Goal: Task Accomplishment & Management: Manage account settings

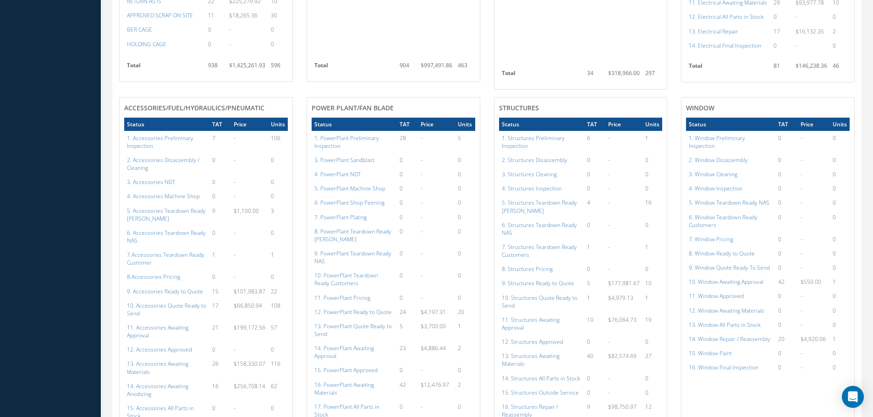
scroll to position [504, 0]
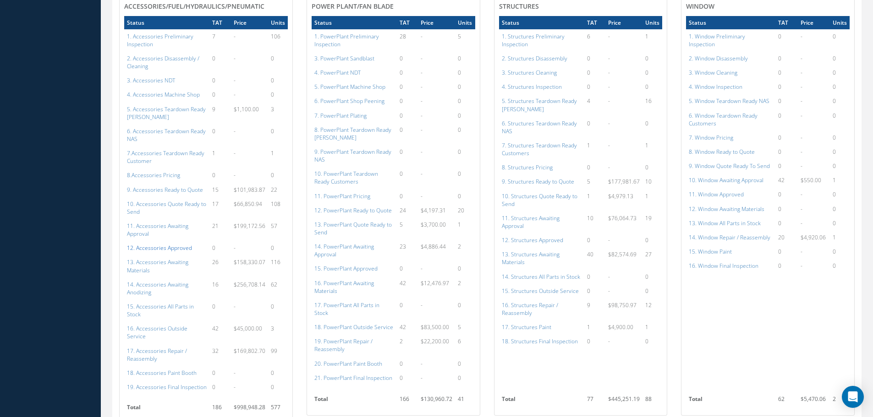
click at [174, 244] on a=112&excludeInternalCustomer=false&excludeInvoicedOrClosed=true&shop_id=14&filtersHidded"] "12. Accessories Approved" at bounding box center [159, 248] width 65 height 8
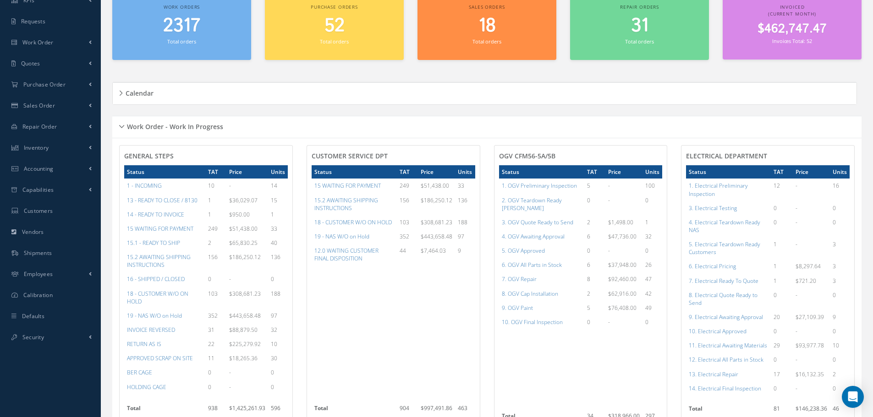
scroll to position [0, 0]
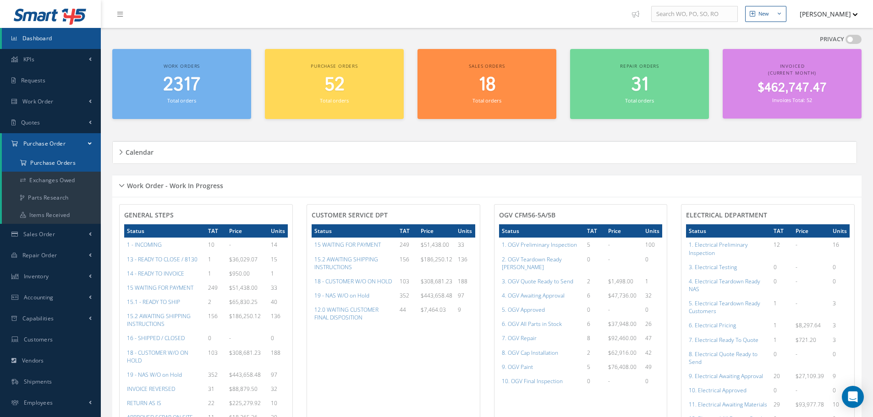
click at [52, 161] on a=1&status_id=2&status_id=3&status_id=5&collapsedFilters"] "Purchase Orders" at bounding box center [51, 162] width 99 height 17
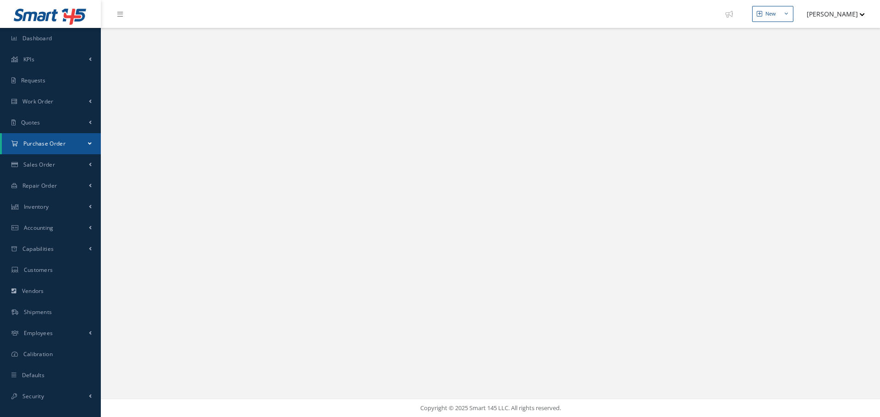
select select "25"
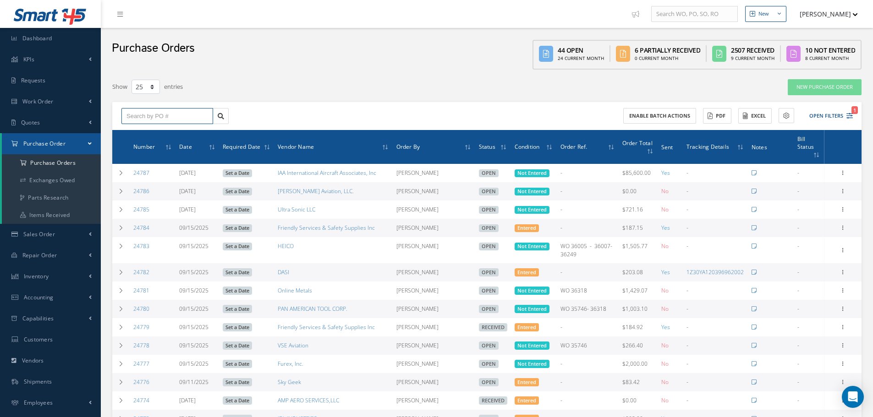
click at [166, 114] on input "text" at bounding box center [167, 116] width 92 height 16
type input "24740"
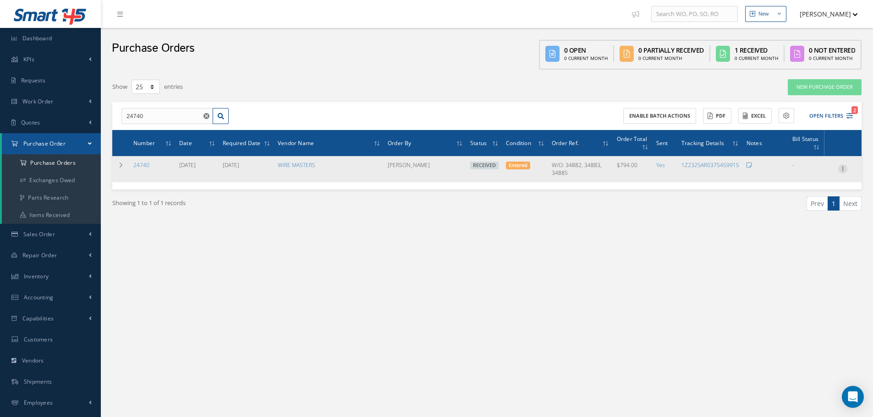
click at [845, 170] on icon at bounding box center [842, 168] width 9 height 7
click at [814, 172] on link "Receiving Details" at bounding box center [800, 175] width 72 height 12
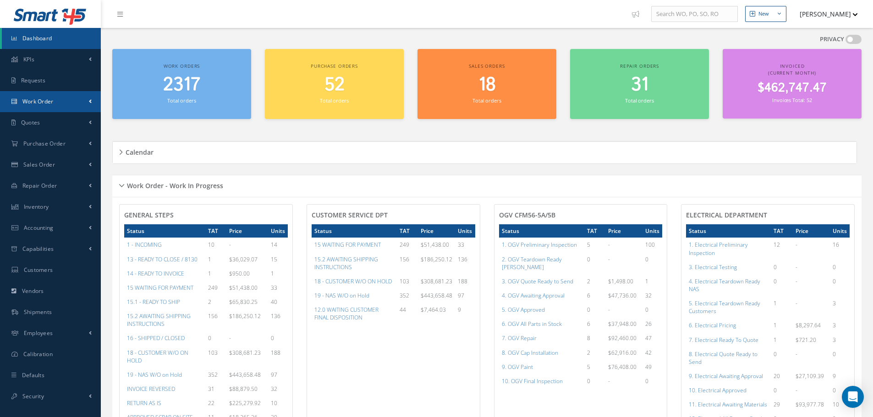
click at [47, 104] on span "Work Order" at bounding box center [37, 102] width 31 height 8
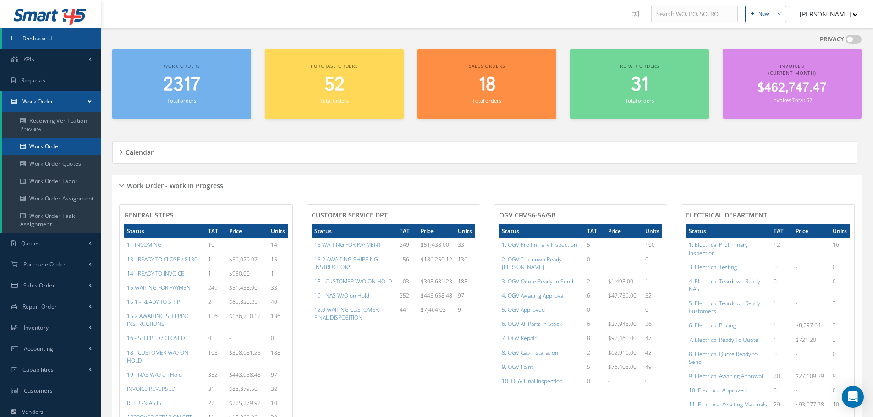
click at [47, 148] on link "Work Order" at bounding box center [51, 146] width 99 height 17
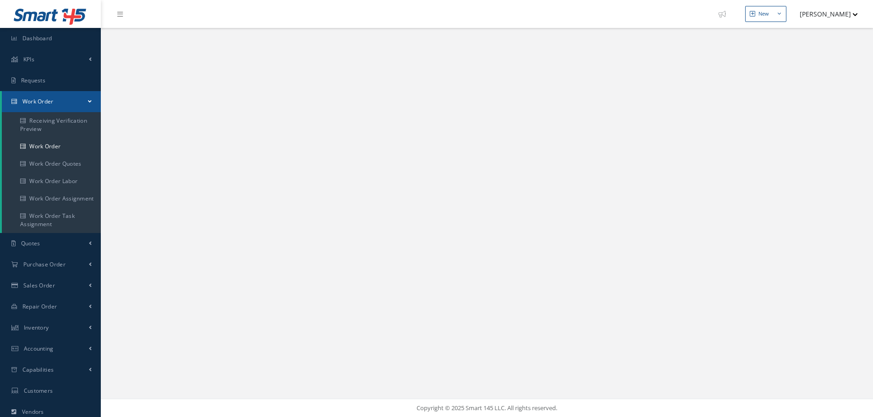
select select "25"
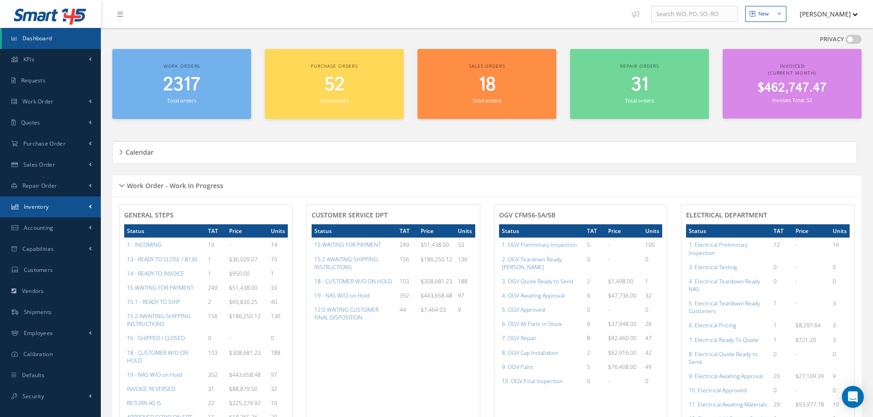
click at [55, 208] on link "Inventory" at bounding box center [50, 207] width 101 height 21
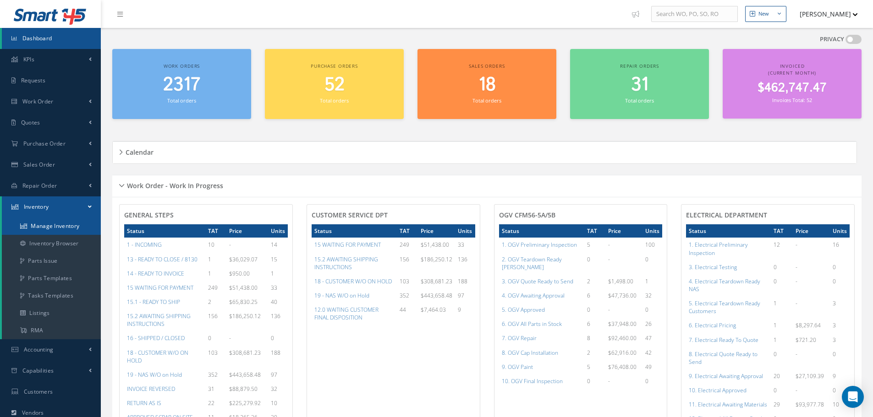
click at [63, 225] on link "Manage Inventory" at bounding box center [51, 226] width 99 height 17
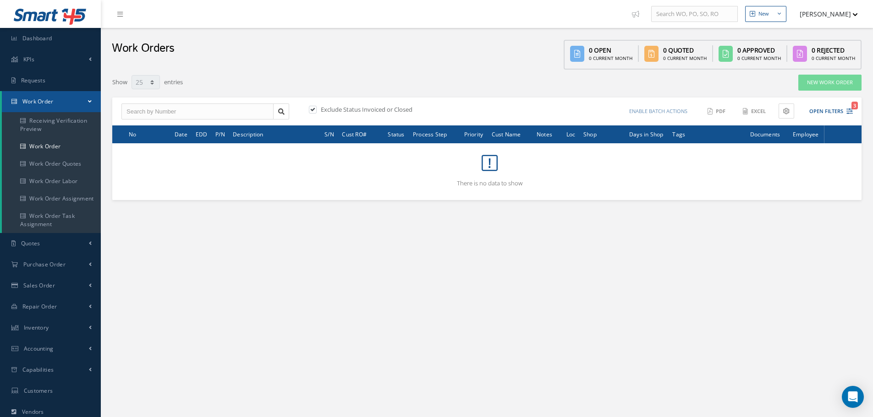
select select "25"
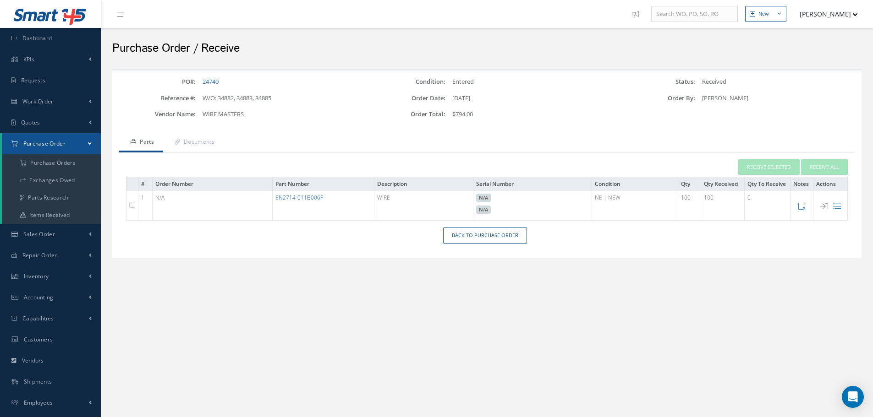
click at [300, 198] on link "EN2714-011B006F" at bounding box center [299, 198] width 48 height 8
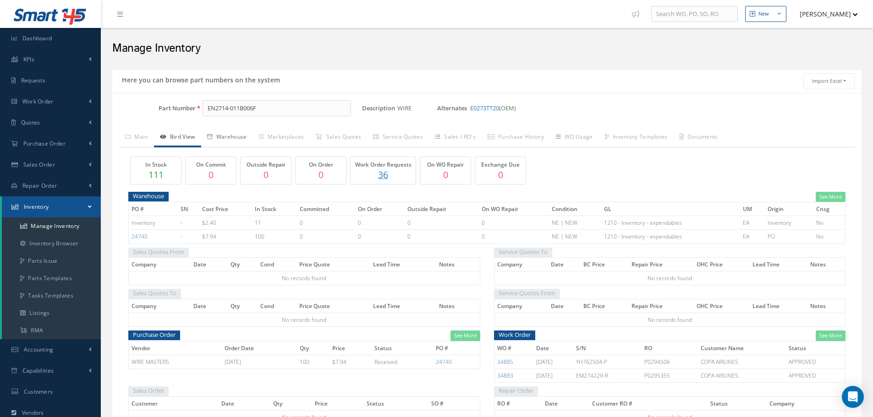
click at [231, 137] on link "Warehouse" at bounding box center [227, 137] width 52 height 19
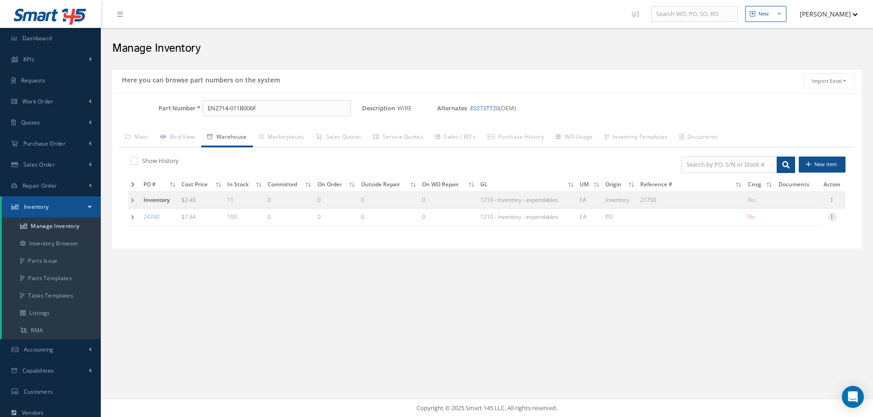
click at [834, 217] on icon at bounding box center [832, 216] width 9 height 7
click at [806, 222] on link "Edit" at bounding box center [790, 223] width 72 height 12
type input "7.94"
type input "09/16/2025"
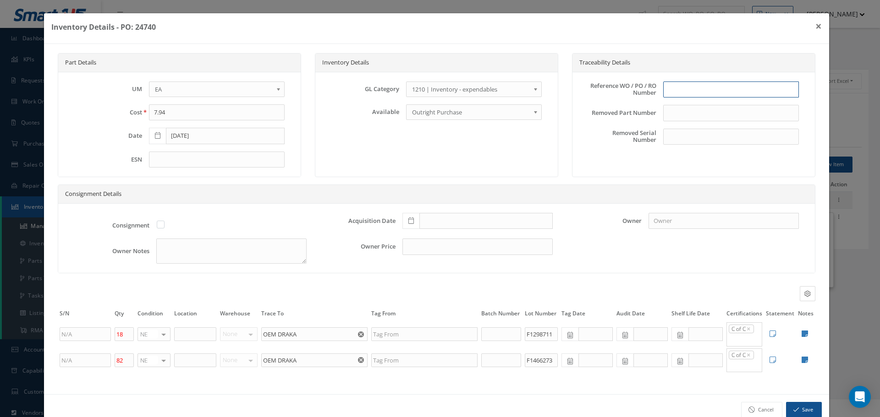
click at [685, 83] on input "text" at bounding box center [731, 90] width 136 height 16
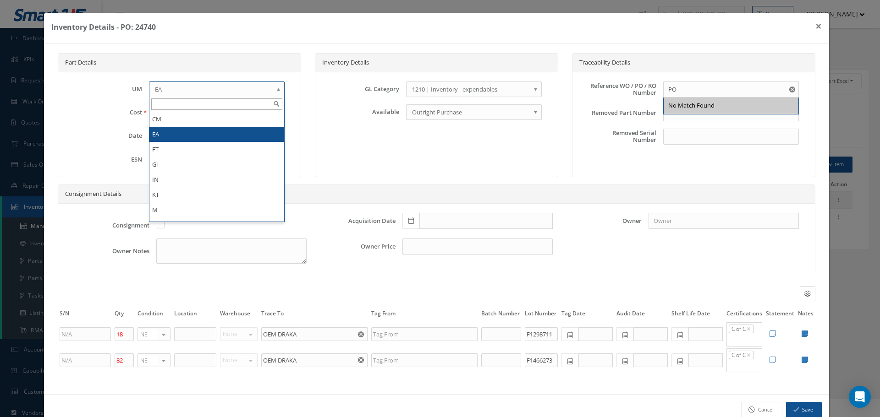
click at [276, 91] on b at bounding box center [280, 91] width 8 height 15
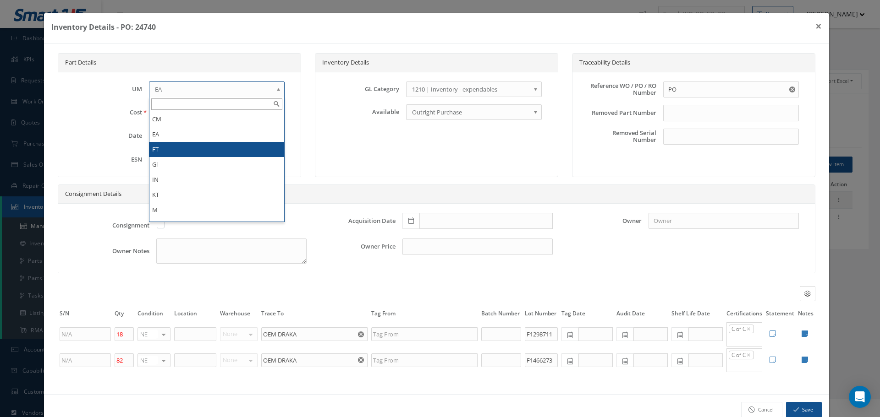
click at [176, 152] on li "FT" at bounding box center [216, 149] width 135 height 15
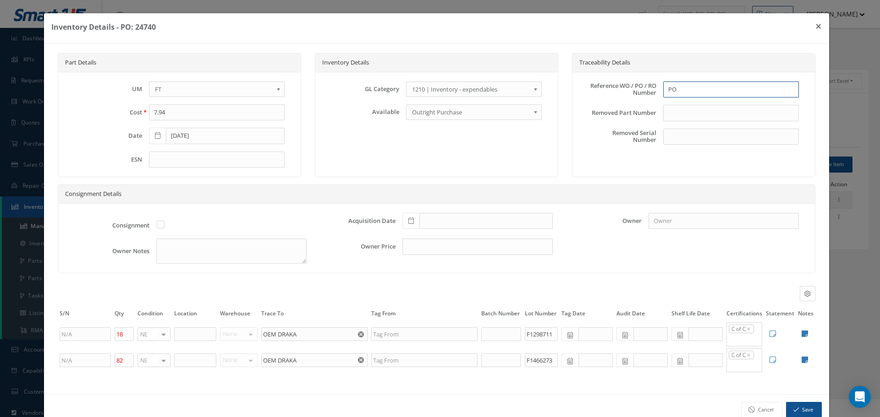
click at [688, 91] on input "PO" at bounding box center [731, 90] width 136 height 16
type input "PO 24740"
click at [408, 220] on icon at bounding box center [410, 221] width 5 height 6
click at [435, 152] on td "16" at bounding box center [434, 152] width 14 height 14
type input "09/16/2025"
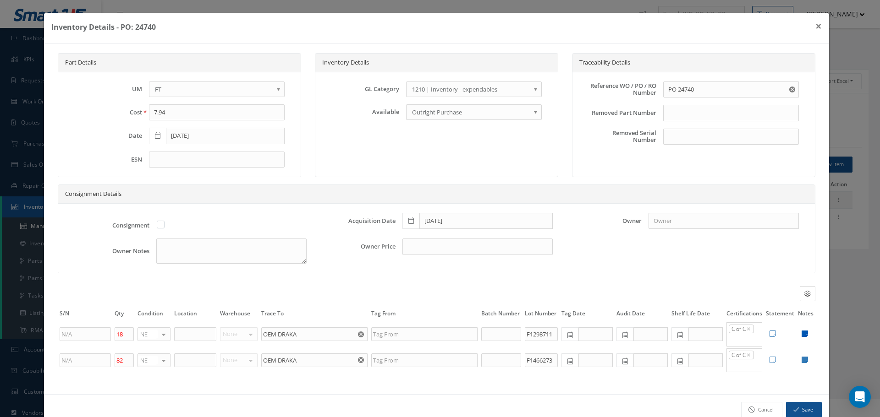
click at [801, 335] on icon at bounding box center [804, 333] width 6 height 7
type textarea "WIRE MASTERS COC AIR COST CONTROL PACKING SLIP DRAKA COC AND TEST REPORT CAGE C…"
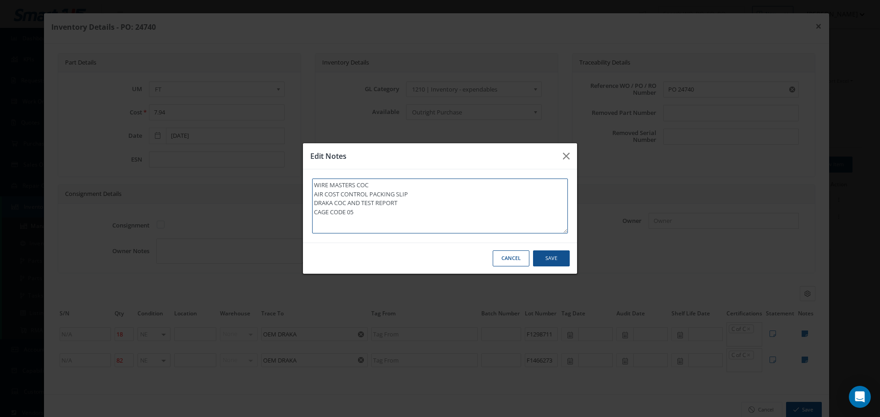
click at [368, 214] on textarea "WIRE MASTERS COC AIR COST CONTROL PACKING SLIP DRAKA COC AND TEST REPORT CAGE C…" at bounding box center [440, 206] width 256 height 55
type textarea "WIRE MASTERS COC AIR COST CONTROL PACKING SLIP DRAKA COC AND TEST REPORT CAGE C…"
click at [399, 204] on textarea "WIRE MASTERS COC AIR COST CONTROL PACKING SLIP DRAKA COC AND TEST REPORT CAGE C…" at bounding box center [440, 206] width 256 height 55
type textarea "WIRE MASTERS COC AIR COST CONTROL PACKING SLIP DRAKA COC AND TEST REPORT. CAGE …"
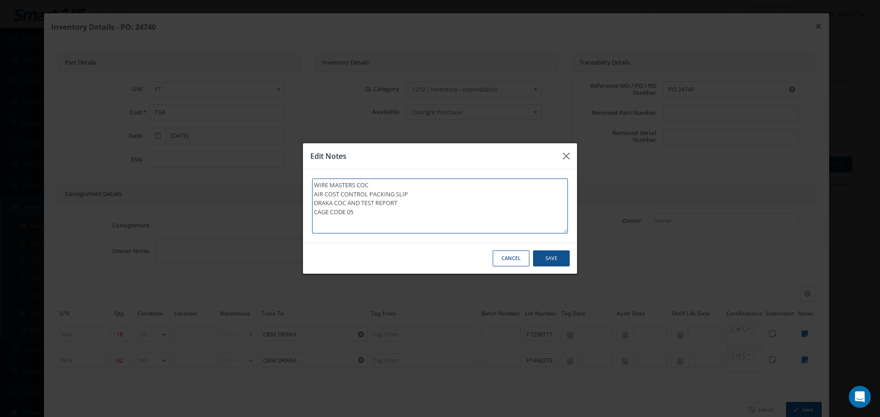
type textarea "WIRE MASTERS COC AIR COST CONTROL PACKING SLIP DRAKA COC AND TEST REPORT. CAGE …"
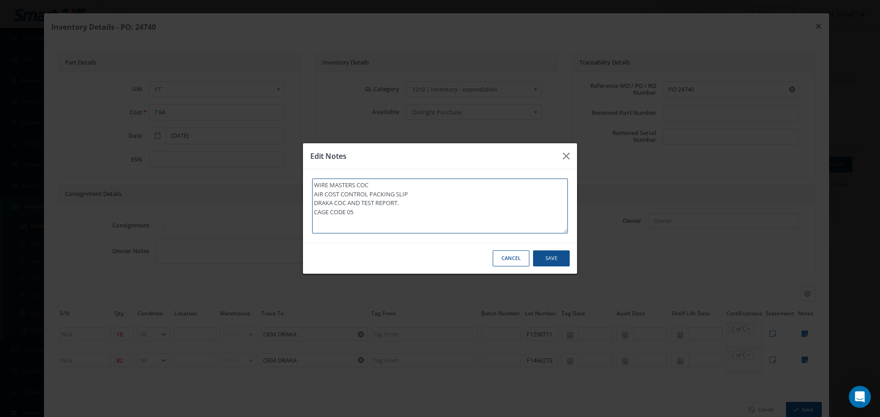
type textarea "WIRE MASTERS COC AIR COST CONTROL PACKING SLIP DRAKA COC AND TEST REPORT. CAGE …"
click at [313, 211] on textarea "WIRE MASTERS COC AIR COST CONTROL PACKING SLIP DRAKA COC AND TEST REPORT. CAGE …" at bounding box center [440, 206] width 256 height 55
type textarea "WIRE MASTERS COC AIR COST CONTROL PACKING SLIP DRAKA COC AND TEST REPORT. CAGE …"
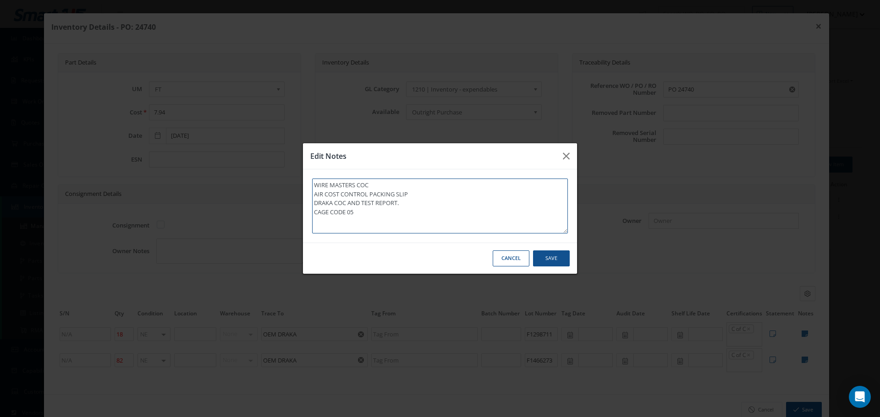
type textarea "WIRE MASTERS COC AIR COST CONTROL PACKING SLIP DRAKA COC AND TEST REPORT. CAGE …"
click at [315, 217] on textarea "WIRE MASTERS COC AIR COST CONTROL PACKING SLIP DRAKA COC AND TEST REPORT. CAGE …" at bounding box center [440, 206] width 256 height 55
type textarea "WIRE MASTERS COC AIR COST CONTROL PACKING SLIP DRAKA COC AND TEST REPORT. CAGE …"
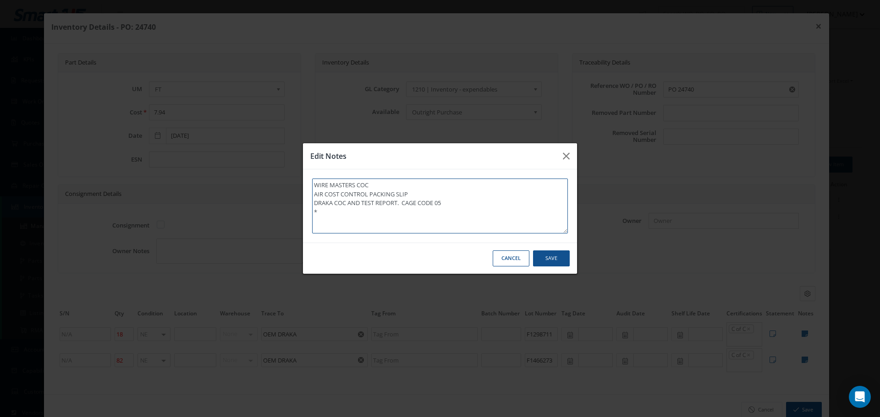
type textarea "WIRE MASTERS COC AIR COST CONTROL PACKING SLIP DRAKA COC AND TEST REPORT. CAGE …"
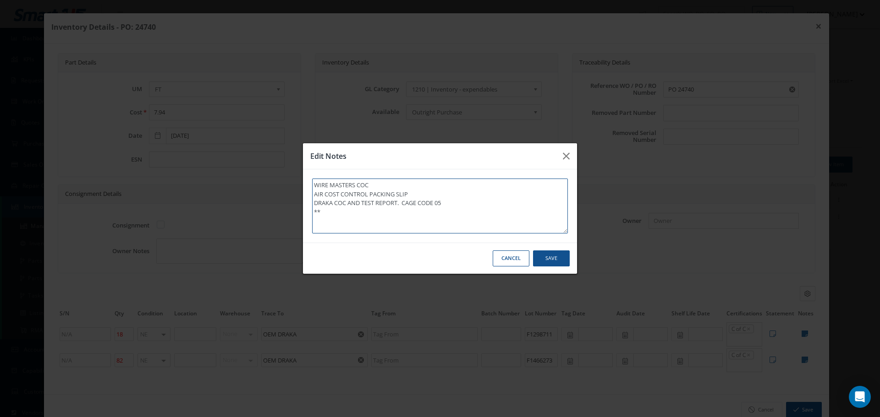
type textarea "WIRE MASTERS COC AIR COST CONTROL PACKING SLIP DRAKA COC AND TEST REPORT. CAGE …"
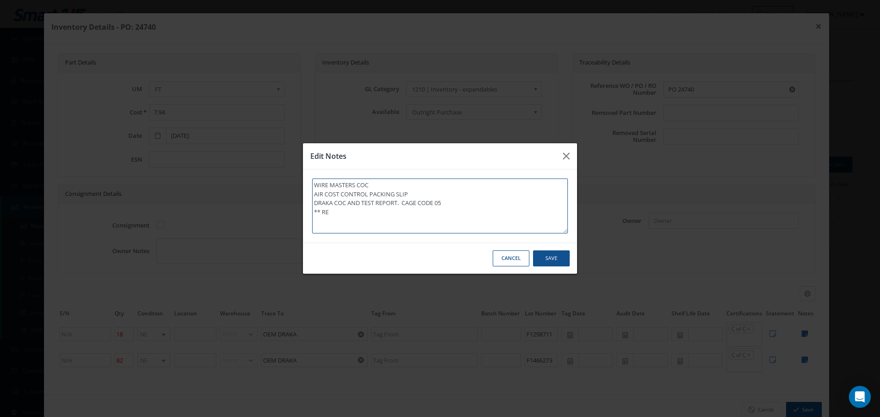
type textarea "WIRE MASTERS COC AIR COST CONTROL PACKING SLIP DRAKA COC AND TEST REPORT. CAGE …"
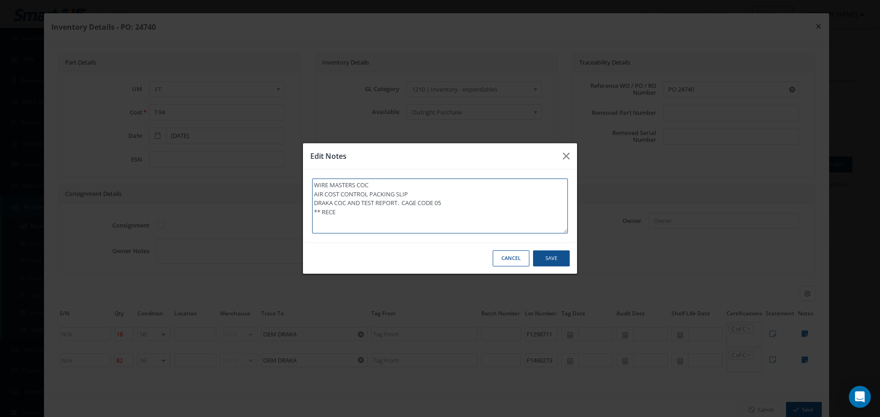
type textarea "WIRE MASTERS COC AIR COST CONTROL PACKING SLIP DRAKA COC AND TEST REPORT. CAGE …"
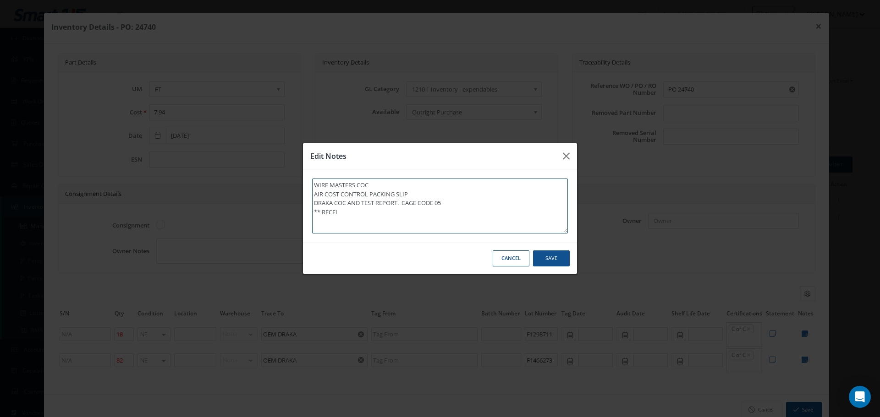
type textarea "WIRE MASTERS COC AIR COST CONTROL PACKING SLIP DRAKA COC AND TEST REPORT. CAGE …"
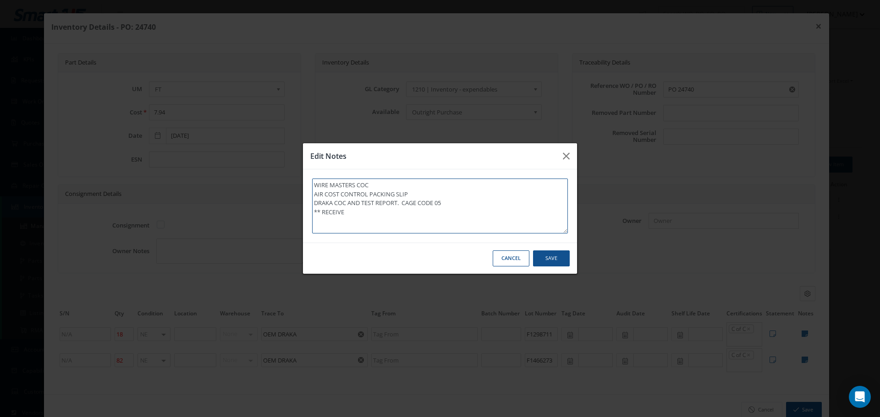
type textarea "WIRE MASTERS COC AIR COST CONTROL PACKING SLIP DRAKA COC AND TEST REPORT. CAGE …"
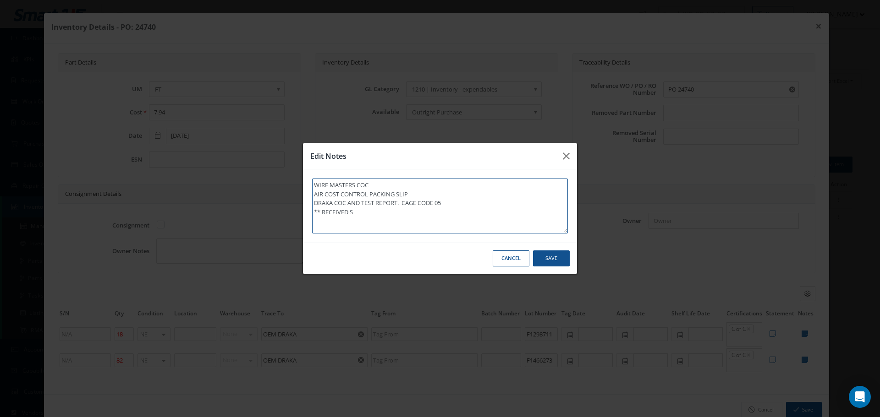
type textarea "WIRE MASTERS COC AIR COST CONTROL PACKING SLIP DRAKA COC AND TEST REPORT. CAGE …"
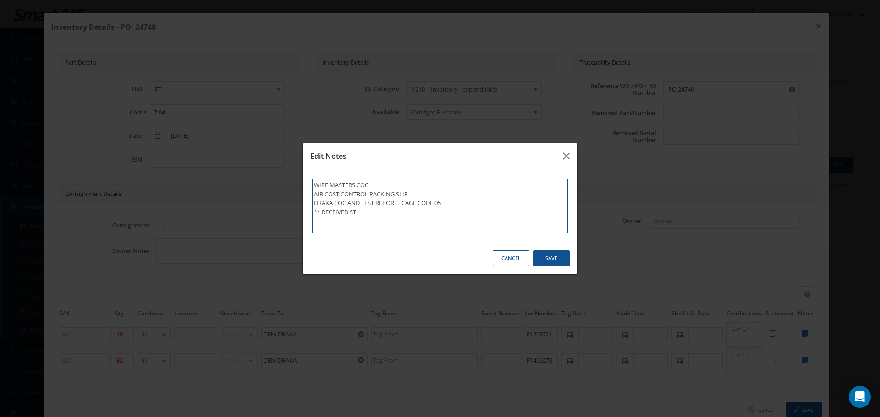
type textarea "WIRE MASTERS COC AIR COST CONTROL PACKING SLIP DRAKA COC AND TEST REPORT. CAGE …"
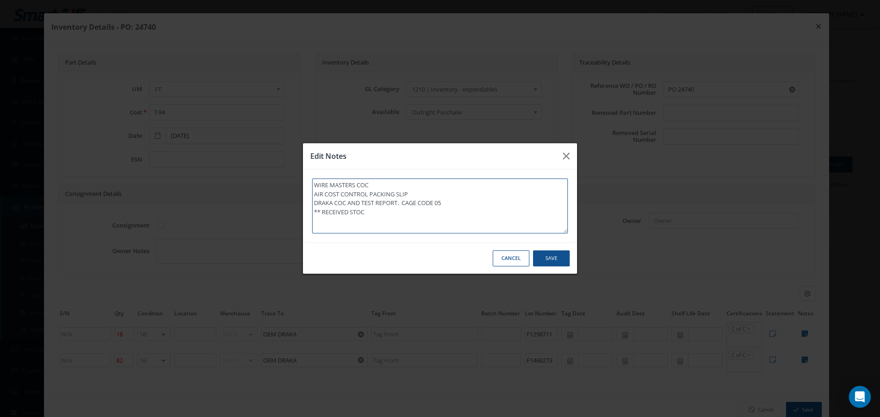
type textarea "WIRE MASTERS COC AIR COST CONTROL PACKING SLIP DRAKA COC AND TEST REPORT. CAGE …"
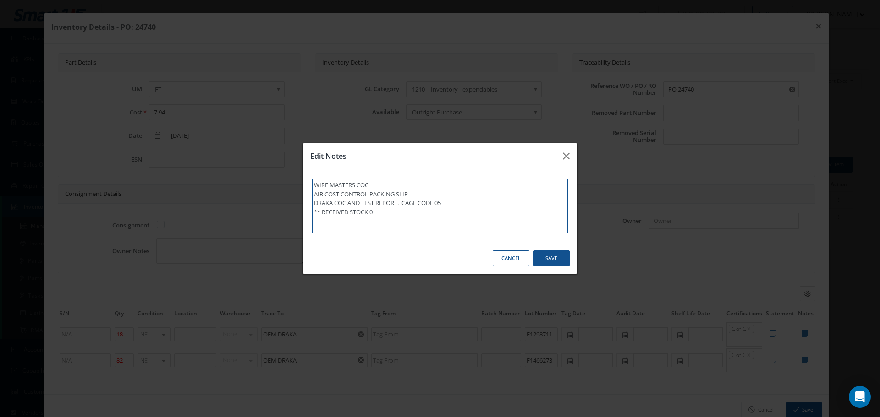
type textarea "WIRE MASTERS COC AIR COST CONTROL PACKING SLIP DRAKA COC AND TEST REPORT. CAGE …"
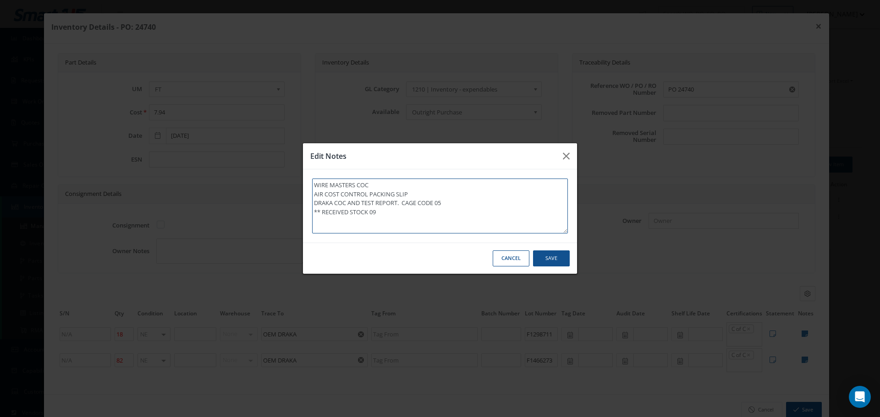
type textarea "WIRE MASTERS COC AIR COST CONTROL PACKING SLIP DRAKA COC AND TEST REPORT. CAGE …"
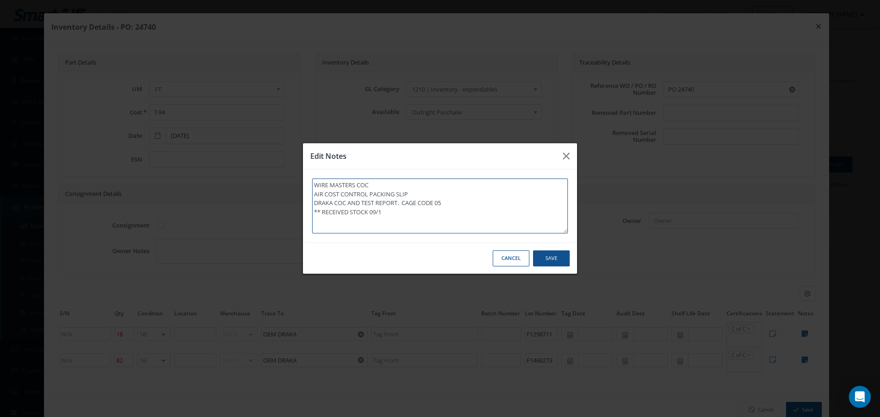
type textarea "WIRE MASTERS COC AIR COST CONTROL PACKING SLIP DRAKA COC AND TEST REPORT. CAGE …"
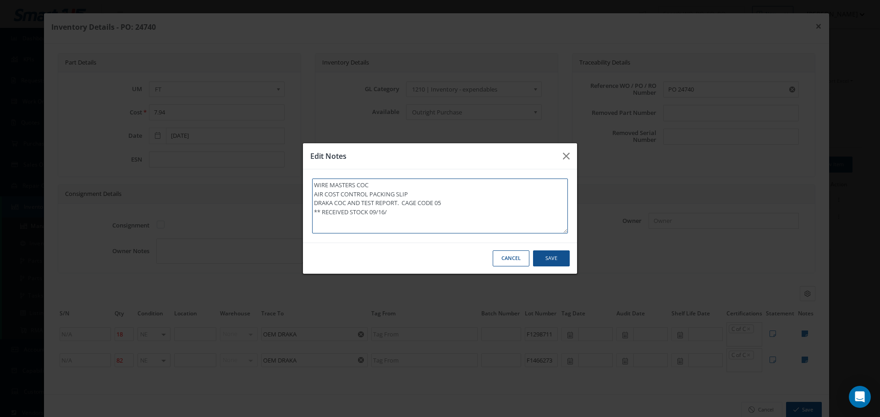
type textarea "WIRE MASTERS COC AIR COST CONTROL PACKING SLIP DRAKA COC AND TEST REPORT. CAGE …"
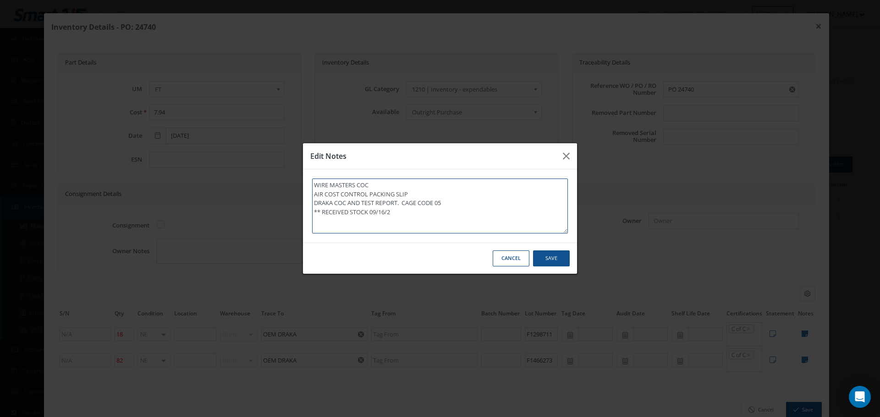
type textarea "WIRE MASTERS COC AIR COST CONTROL PACKING SLIP DRAKA COC AND TEST REPORT. CAGE …"
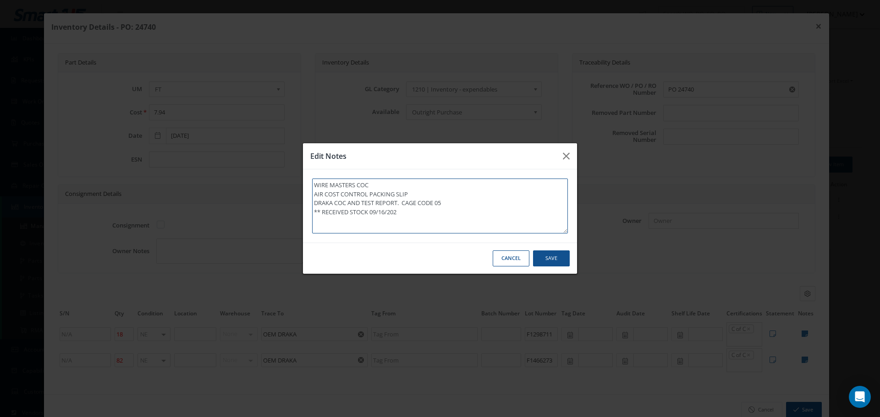
type textarea "WIRE MASTERS COC AIR COST CONTROL PACKING SLIP DRAKA COC AND TEST REPORT. CAGE …"
drag, startPoint x: 321, startPoint y: 211, endPoint x: 409, endPoint y: 214, distance: 88.5
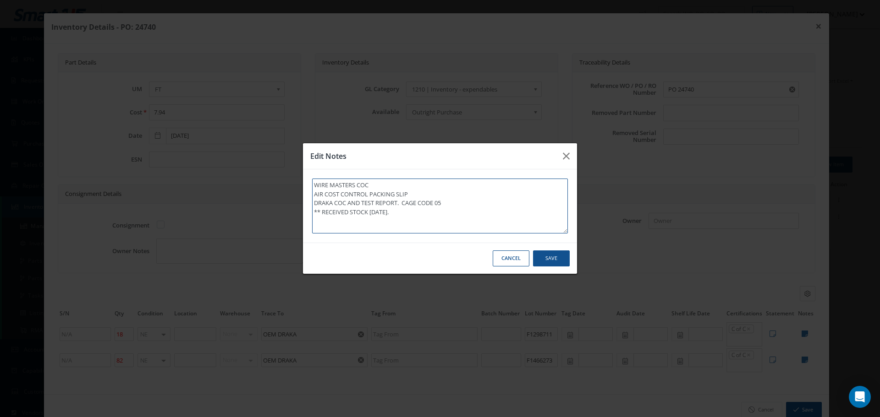
click at [409, 214] on textarea "WIRE MASTERS COC AIR COST CONTROL PACKING SLIP DRAKA COC AND TEST REPORT. CAGE …" at bounding box center [440, 206] width 256 height 55
type textarea "WIRE MASTERS COC AIR COST CONTROL PACKING SLIP DRAKA COC AND TEST REPORT. CAGE …"
click at [556, 256] on button "Save" at bounding box center [551, 259] width 37 height 16
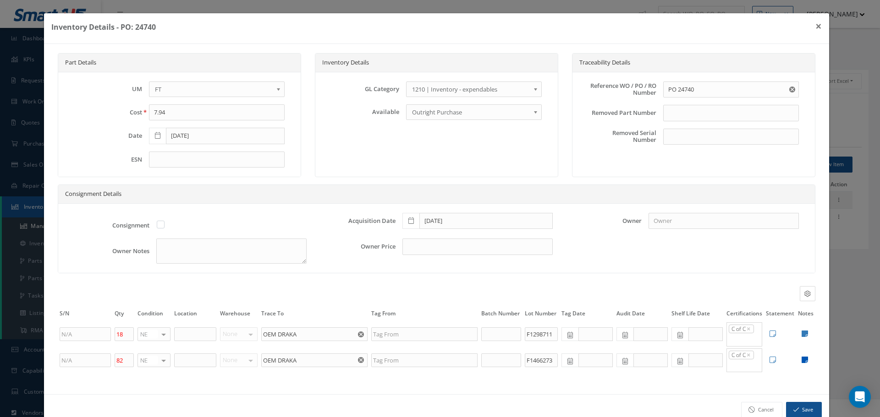
click at [801, 362] on icon at bounding box center [804, 360] width 6 height 7
type textarea "WIRE MASTERS COC AIR COST CONTROL PACKING SLIP DRAKA COC AND TEST REPORT CAGE C…"
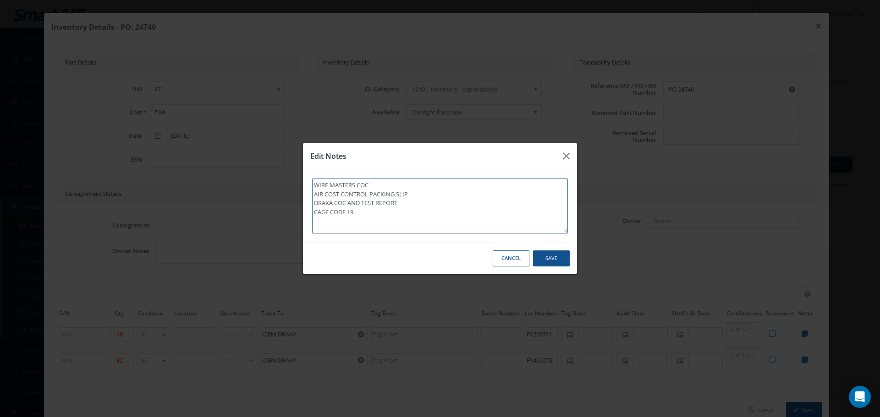
click at [314, 212] on textarea "WIRE MASTERS COC AIR COST CONTROL PACKING SLIP DRAKA COC AND TEST REPORT CAGE C…" at bounding box center [440, 206] width 256 height 55
click at [400, 206] on textarea "WIRE MASTERS COC AIR COST CONTROL PACKING SLIP DRAKA COC AND TEST REPORT CAGE C…" at bounding box center [440, 206] width 256 height 55
type textarea "WIRE MASTERS COC AIR COST CONTROL PACKING SLIP DRAKA COC AND TEST REPORT. CAGE …"
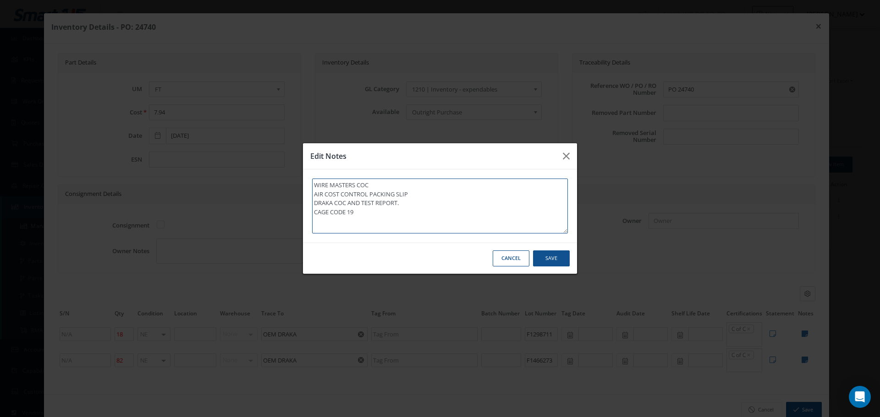
click at [314, 213] on textarea "WIRE MASTERS COC AIR COST CONTROL PACKING SLIP DRAKA COC AND TEST REPORT. CAGE …" at bounding box center [440, 206] width 256 height 55
type textarea "WIRE MASTERS COC AIR COST CONTROL PACKING SLIP DRAKA COC AND TEST REPORT. CAGE …"
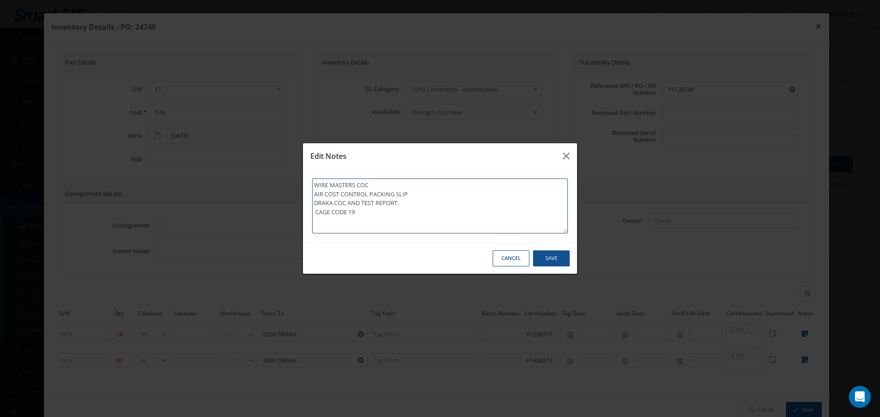
type textarea "WIRE MASTERS COC AIR COST CONTROL PACKING SLIP DRAKA COC AND TEST REPORT. CAGE …"
type textarea "WIRE MASTERS COC AIR COST CONTROL PACKING SLIP DRAKA COC AND TEST REPORT.CAGE C…"
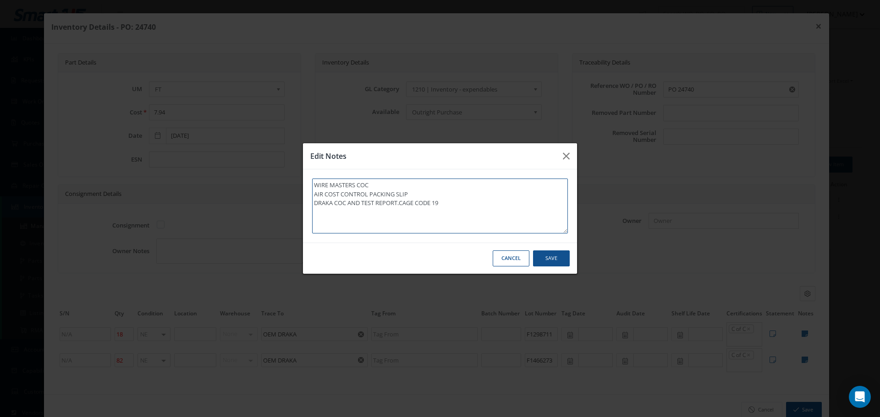
type textarea "WIRE MASTERS COC AIR COST CONTROL PACKING SLIP DRAKA COC AND TEST REPORT. CAGE …"
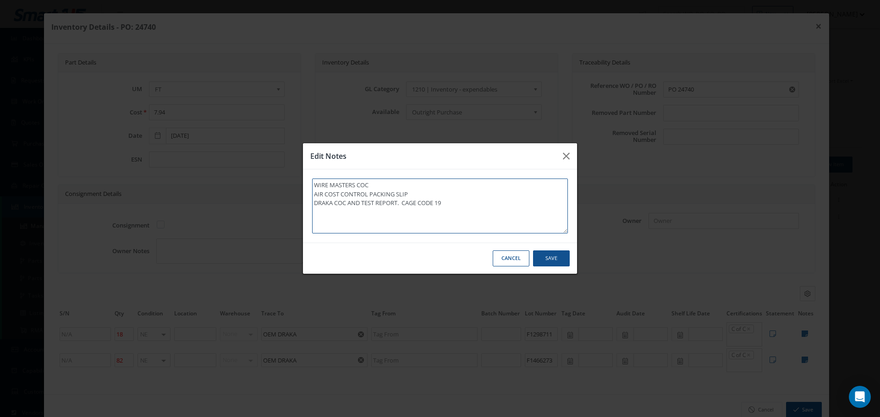
click at [322, 214] on textarea "WIRE MASTERS COC AIR COST CONTROL PACKING SLIP DRAKA COC AND TEST REPORT. CAGE …" at bounding box center [440, 206] width 256 height 55
click at [466, 204] on textarea "WIRE MASTERS COC AIR COST CONTROL PACKING SLIP DRAKA COC AND TEST REPORT. CAGE …" at bounding box center [440, 206] width 256 height 55
type textarea "WIRE MASTERS COC AIR COST CONTROL PACKING SLIP DRAKA COC AND TEST REPORT. CAGE …"
paste textarea "** RECEIVED STOCK 09/16/2025."
type textarea "WIRE MASTERS COC AIR COST CONTROL PACKING SLIP DRAKA COC AND TEST REPORT. CAGE …"
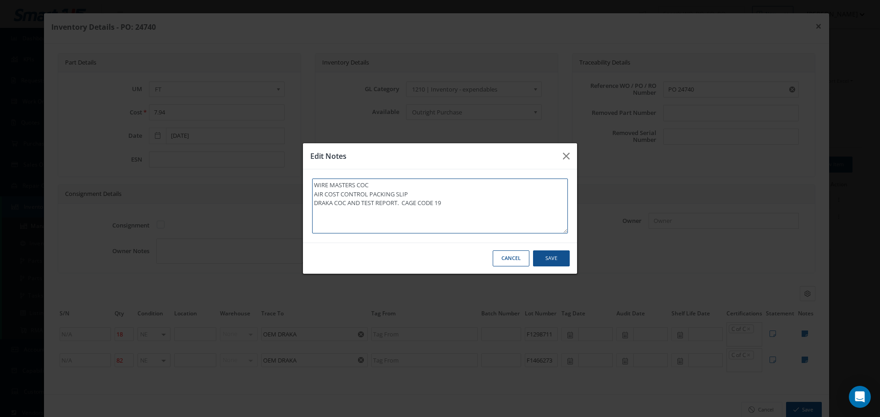
type textarea "WIRE MASTERS COC AIR COST CONTROL PACKING SLIP DRAKA COC AND TEST REPORT. CAGE …"
click at [554, 257] on button "Save" at bounding box center [551, 259] width 37 height 16
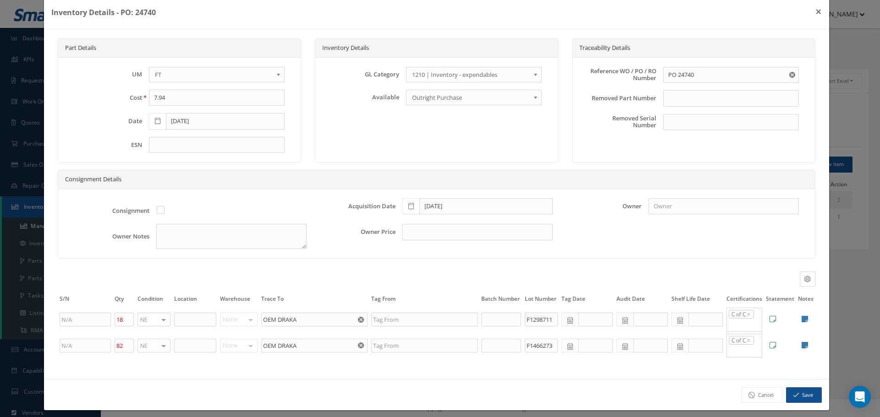
scroll to position [21, 0]
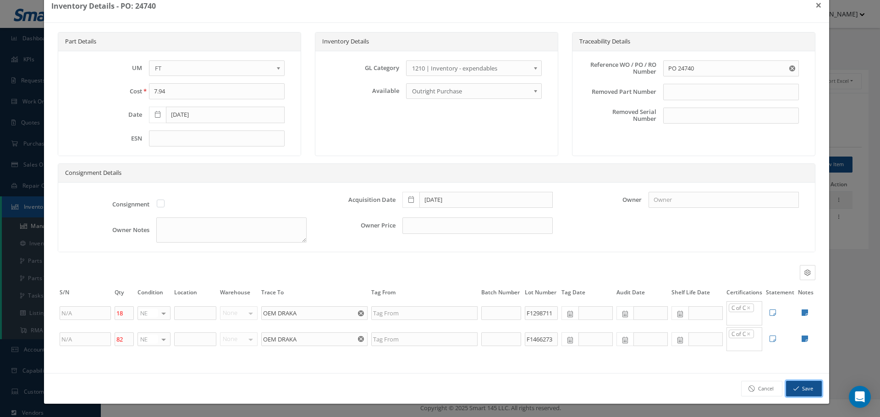
click at [801, 386] on button "Save" at bounding box center [804, 389] width 36 height 16
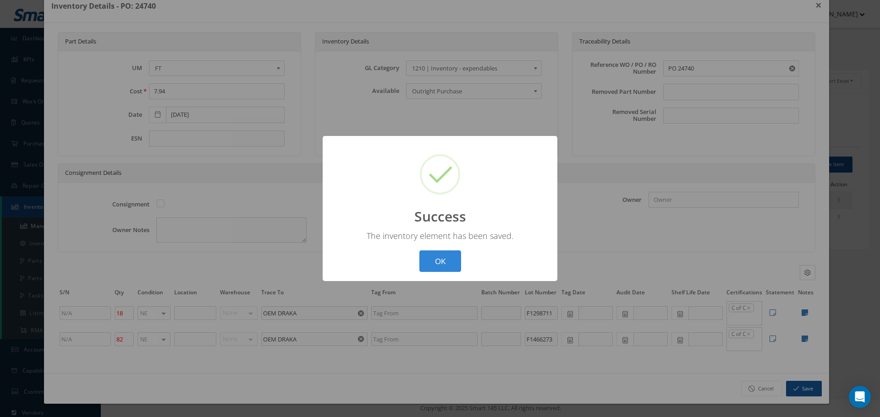
click at [449, 262] on button "OK" at bounding box center [440, 262] width 42 height 22
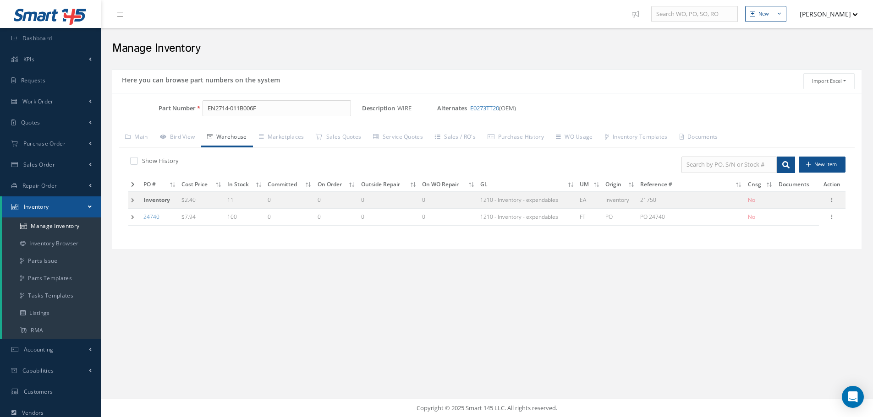
click at [133, 200] on td at bounding box center [134, 200] width 12 height 17
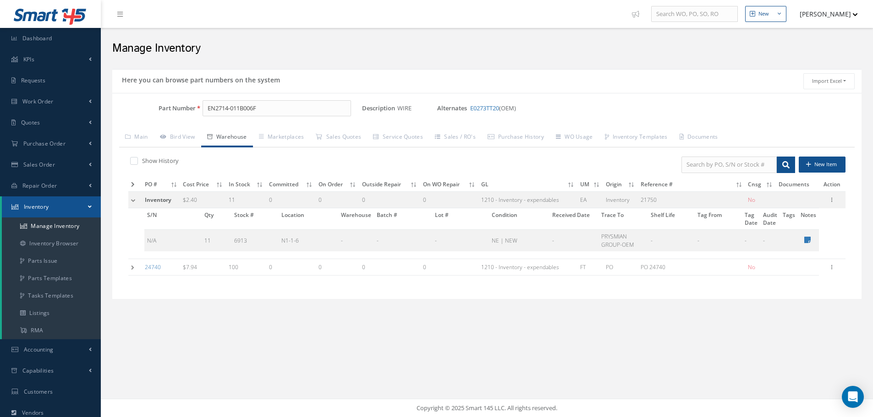
click at [130, 202] on td at bounding box center [135, 200] width 14 height 17
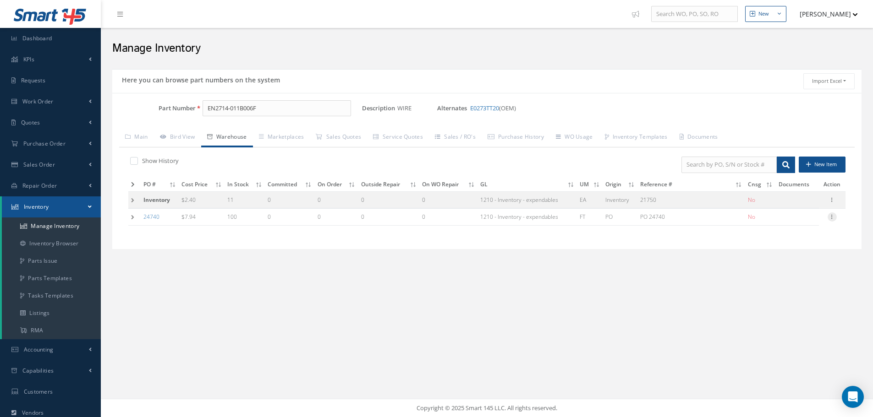
click at [829, 217] on icon at bounding box center [832, 216] width 9 height 7
click at [782, 222] on link "Edit" at bounding box center [790, 223] width 72 height 12
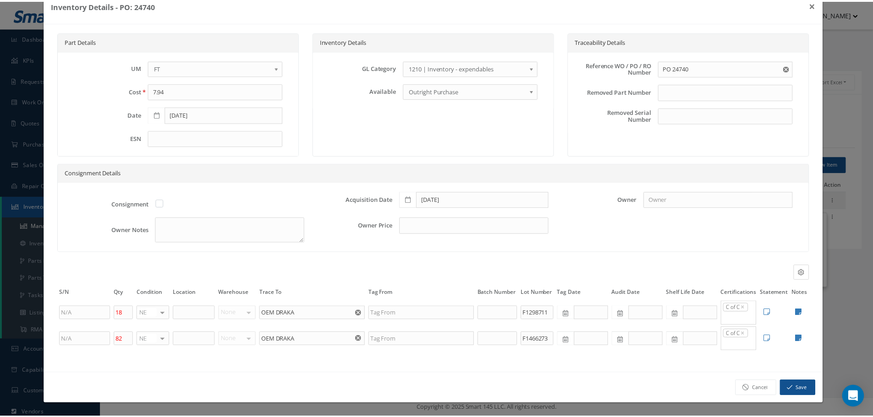
scroll to position [0, 0]
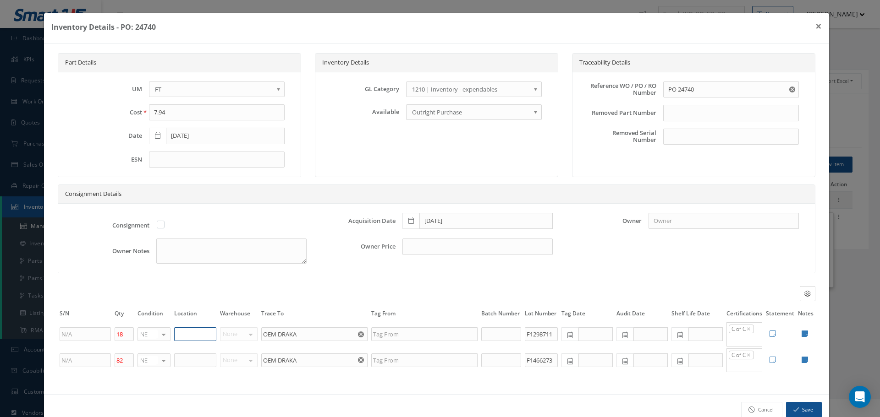
click at [193, 338] on input "text" at bounding box center [195, 335] width 42 height 14
type input "N1-1-4"
click at [194, 363] on input "text" at bounding box center [195, 361] width 42 height 14
type input "N1-1-4"
click at [807, 409] on button "Save" at bounding box center [804, 410] width 36 height 16
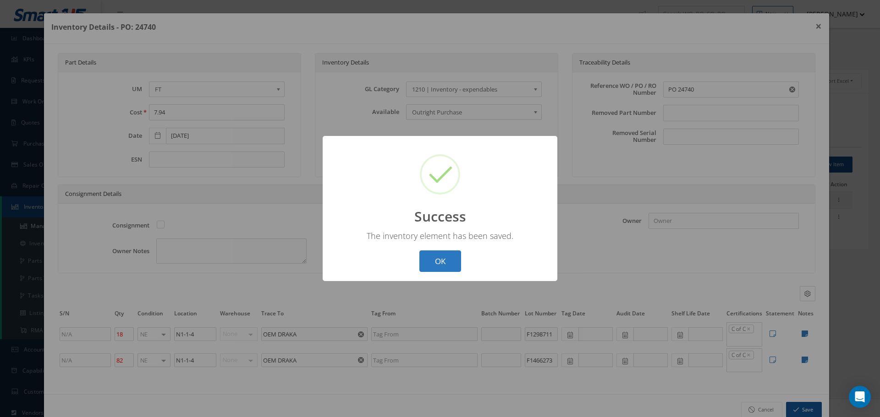
click at [450, 262] on button "OK" at bounding box center [440, 262] width 42 height 22
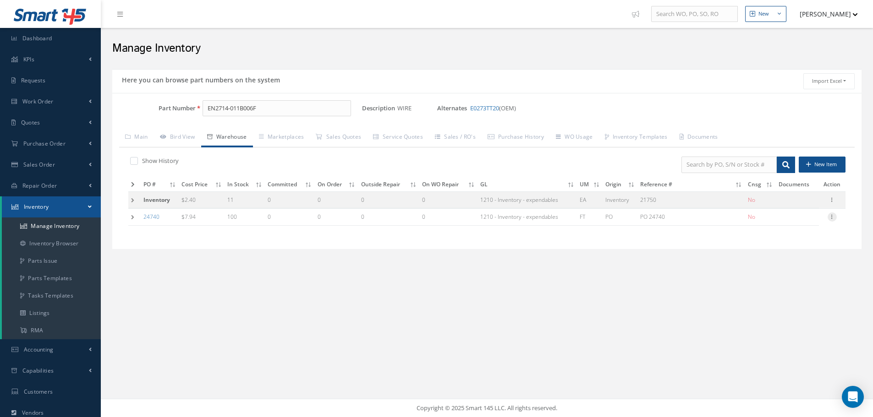
click at [830, 217] on icon at bounding box center [832, 216] width 9 height 7
click at [788, 225] on link "Edit" at bounding box center [790, 223] width 72 height 12
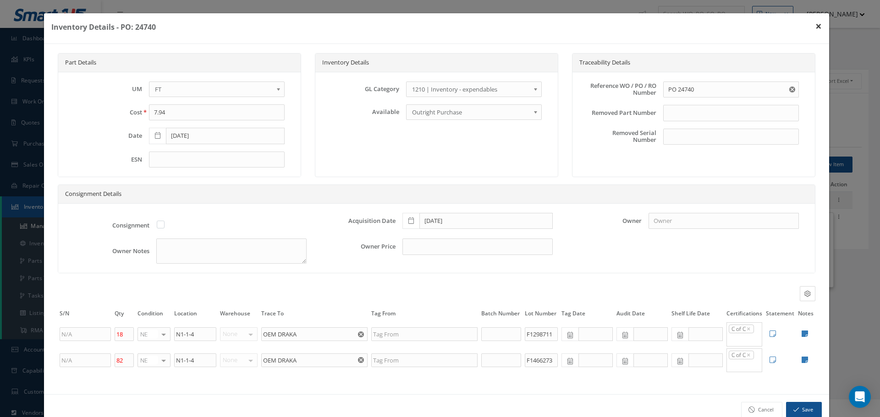
click at [811, 27] on button "×" at bounding box center [818, 26] width 21 height 26
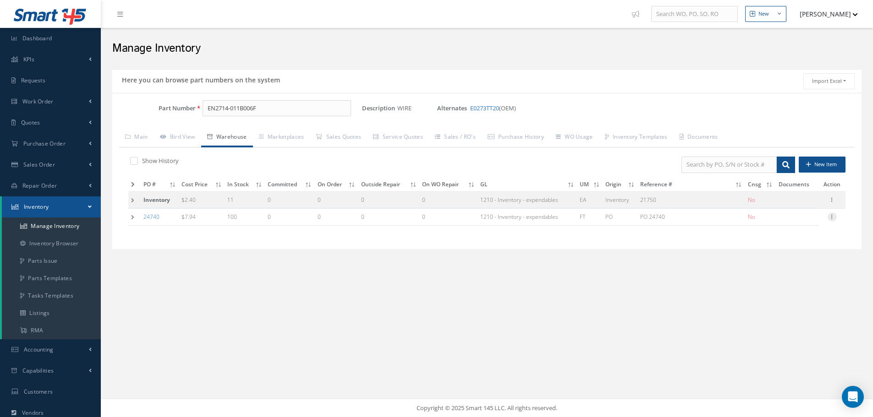
click at [831, 218] on icon at bounding box center [832, 216] width 9 height 7
click at [785, 253] on link "Label" at bounding box center [790, 254] width 72 height 12
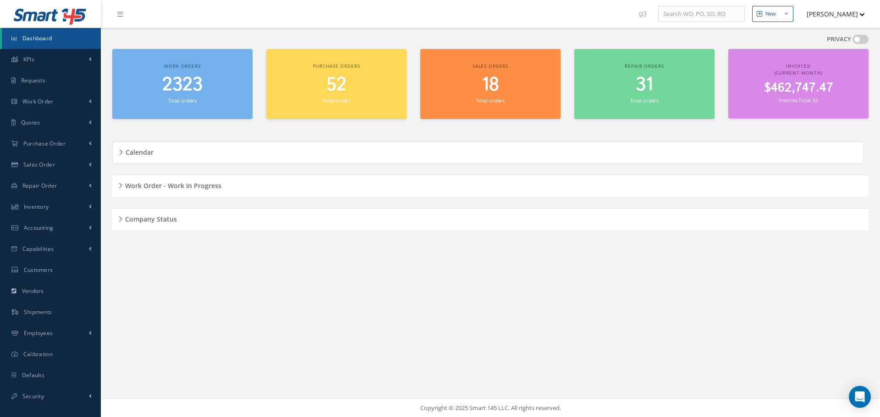
click at [121, 186] on div "Work Order - Work In Progress" at bounding box center [490, 186] width 756 height 14
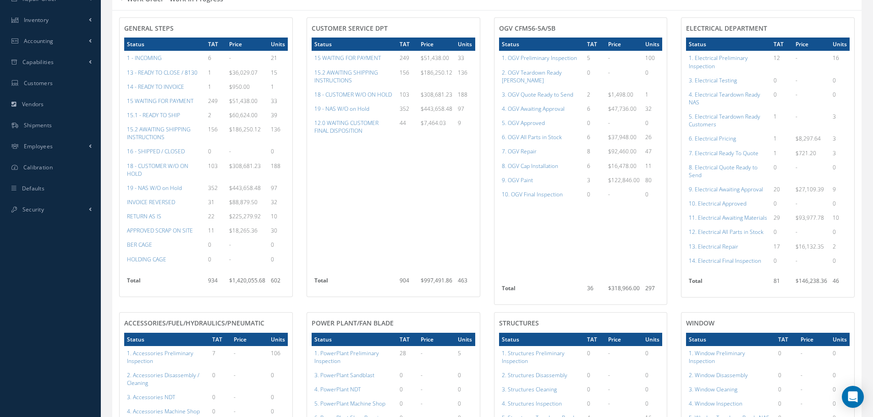
scroll to position [46, 0]
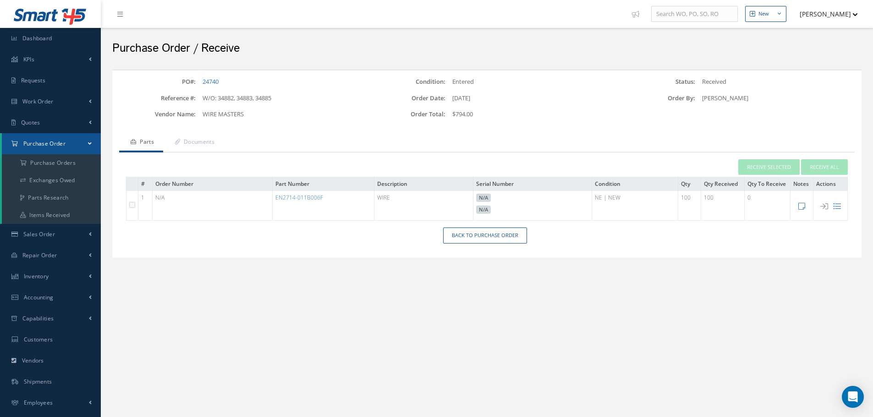
click at [275, 194] on link "EN2714-011B006F" at bounding box center [299, 198] width 48 height 8
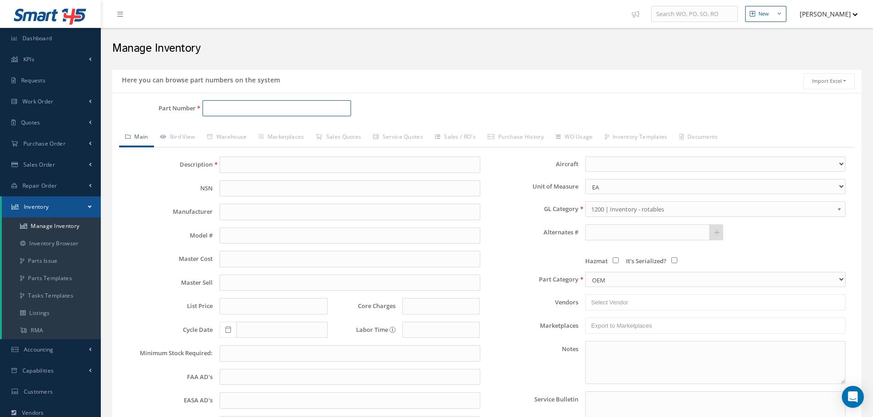
click at [234, 115] on input "Part Number" at bounding box center [277, 108] width 148 height 16
click at [214, 132] on span "66714-1" at bounding box center [246, 132] width 82 height 10
type input "66714-1"
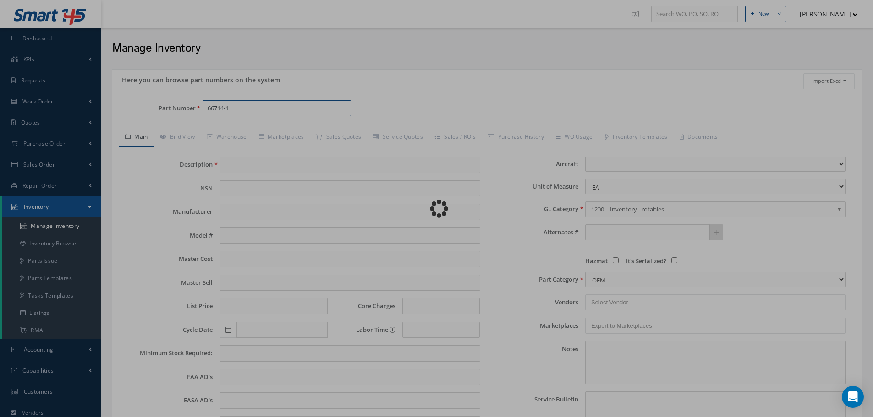
type input "BRAID SHIELDING"
type input "0.00"
select select
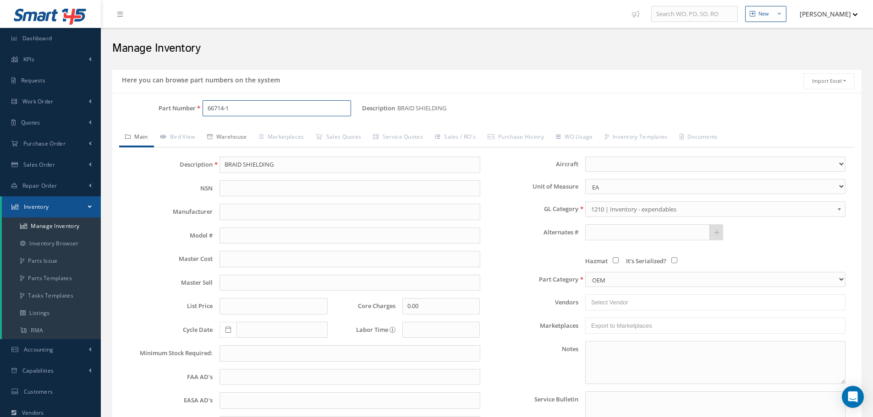
type input "66714-1"
click at [246, 137] on link "Warehouse" at bounding box center [227, 137] width 52 height 19
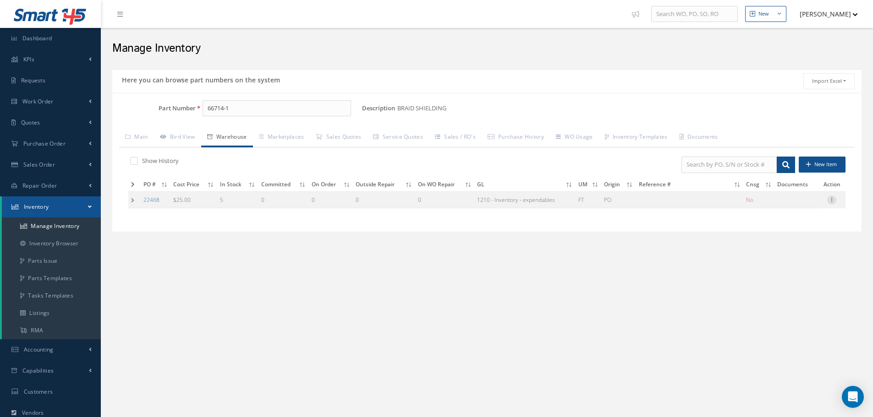
click at [830, 203] on icon at bounding box center [831, 199] width 9 height 7
click at [802, 206] on link "Edit" at bounding box center [789, 206] width 72 height 12
type input "25.00"
type input "[DATE]"
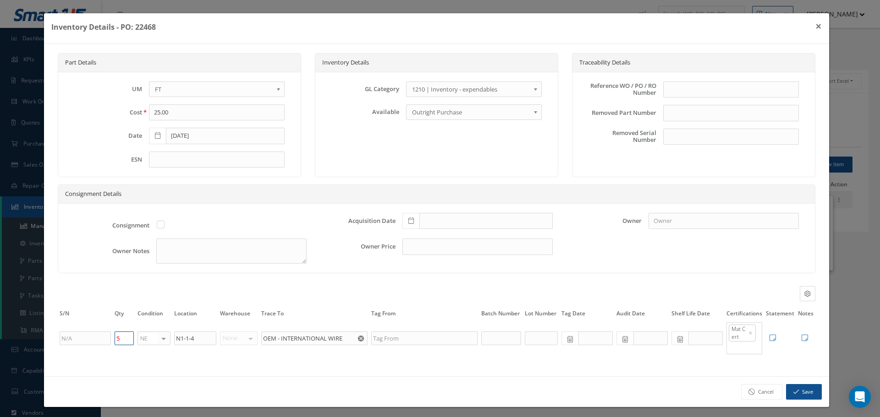
click at [131, 337] on input "5" at bounding box center [124, 339] width 19 height 14
type input "0"
click at [801, 390] on button "Save" at bounding box center [804, 392] width 36 height 16
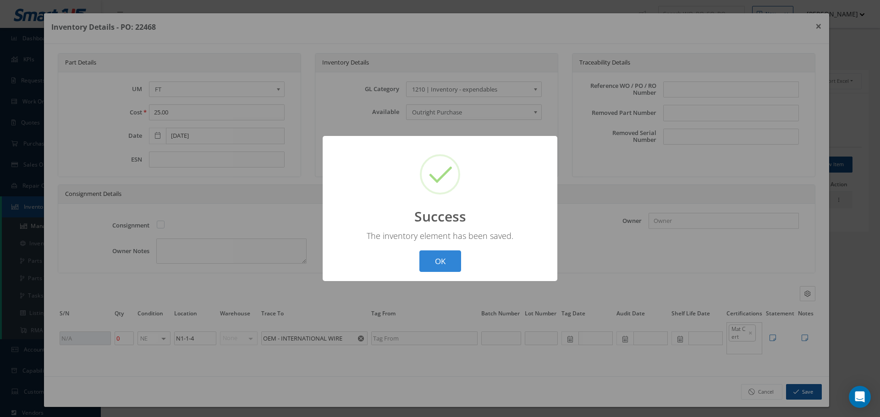
click at [450, 266] on button "OK" at bounding box center [440, 262] width 42 height 22
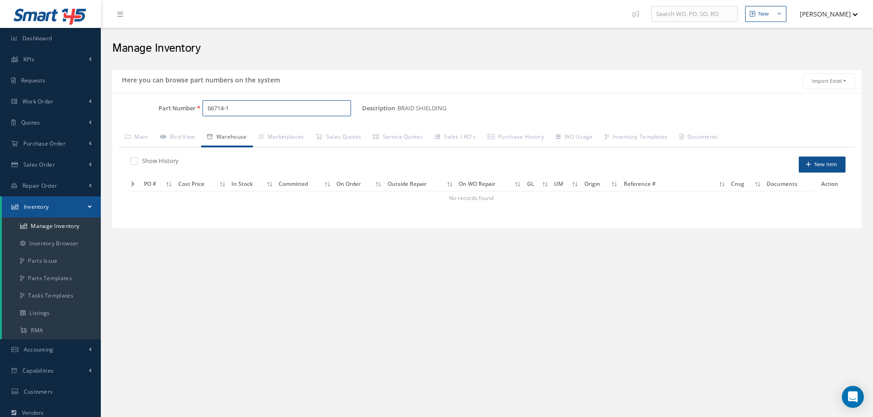
click at [262, 104] on input "66714-1" at bounding box center [277, 108] width 148 height 16
type input "6"
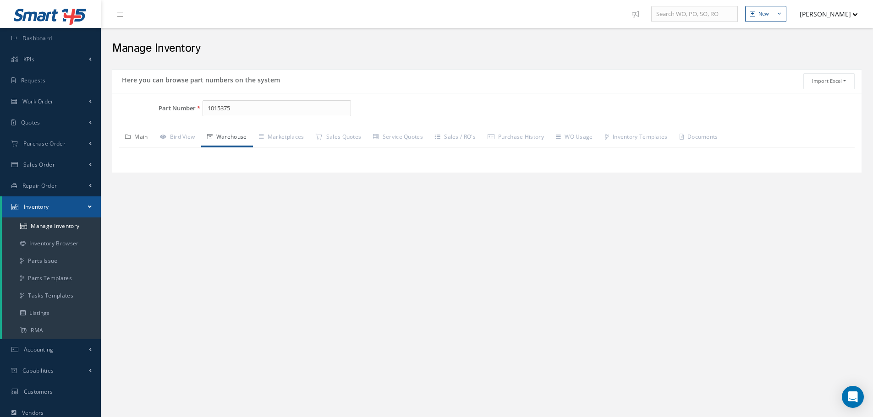
click at [148, 135] on link "Main" at bounding box center [136, 137] width 35 height 19
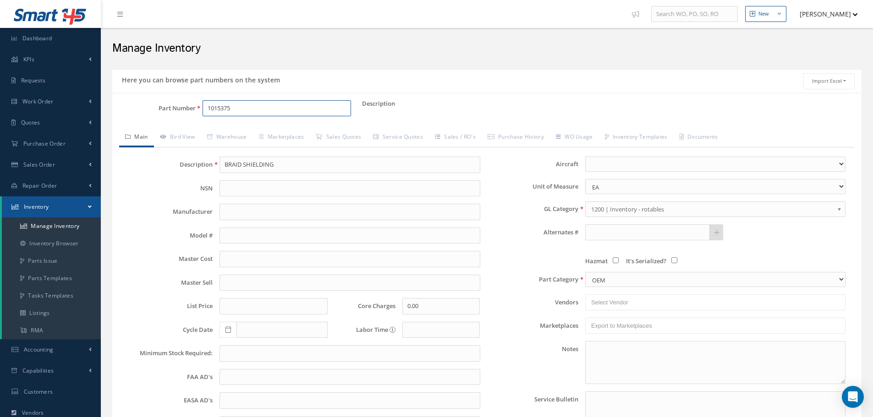
click at [240, 112] on input "1015375" at bounding box center [277, 108] width 148 height 16
type input "1"
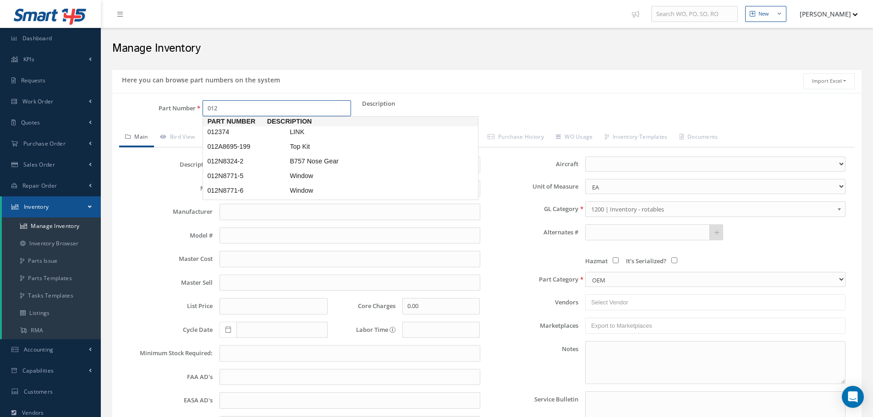
type input "012"
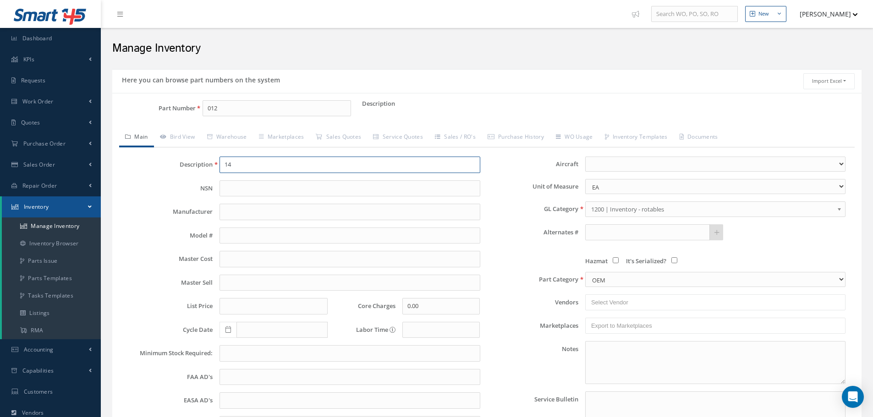
type input "1"
click at [225, 109] on input "012" at bounding box center [277, 108] width 148 height 16
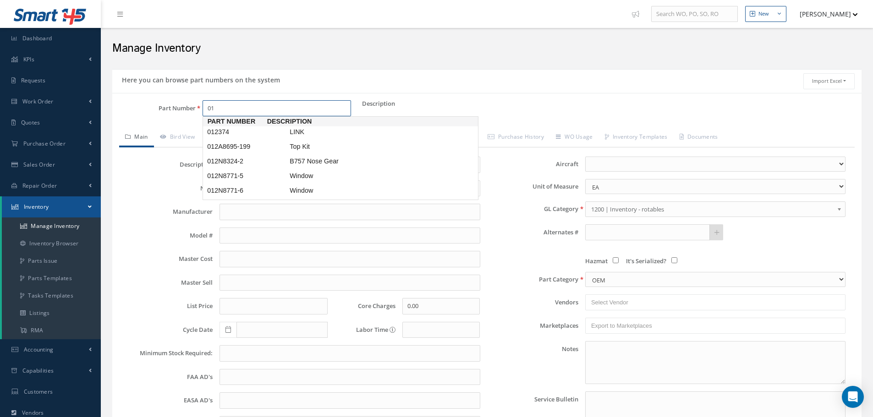
type input "0"
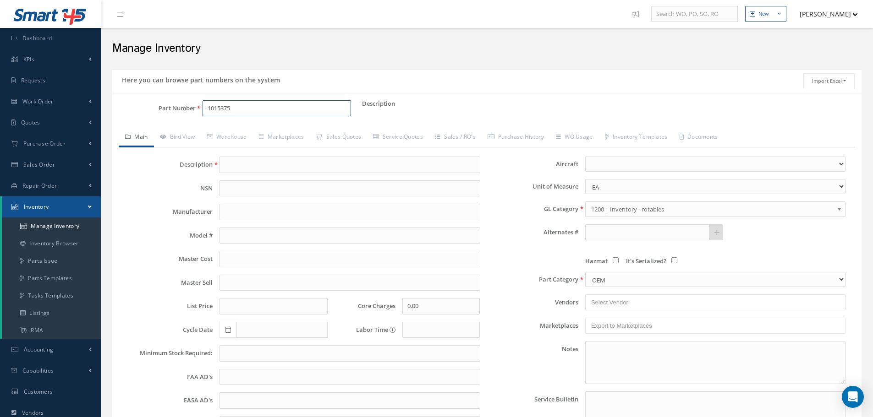
type input "1015375"
